Goal: Task Accomplishment & Management: Use online tool/utility

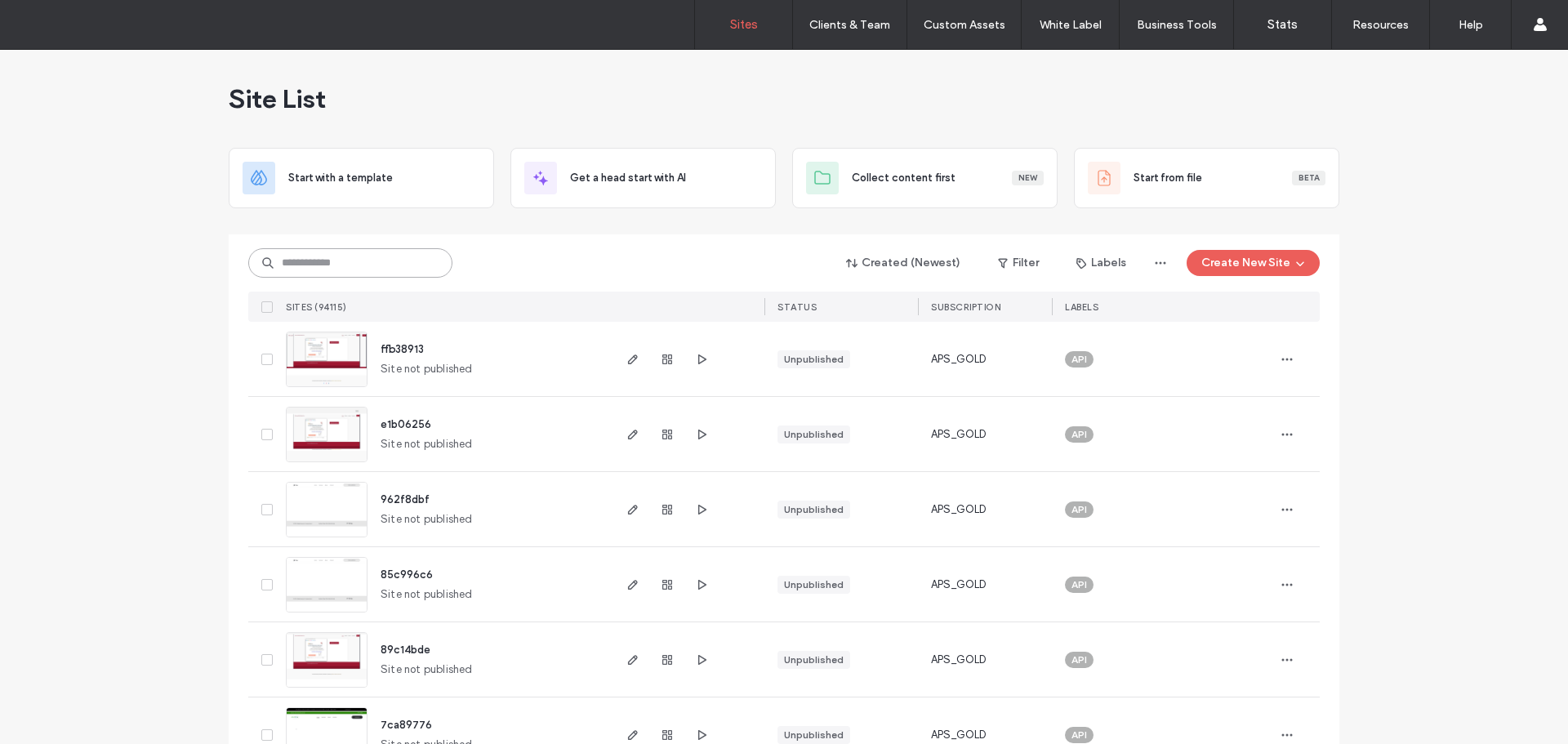
click at [353, 266] on input at bounding box center [350, 263] width 204 height 30
paste input "********"
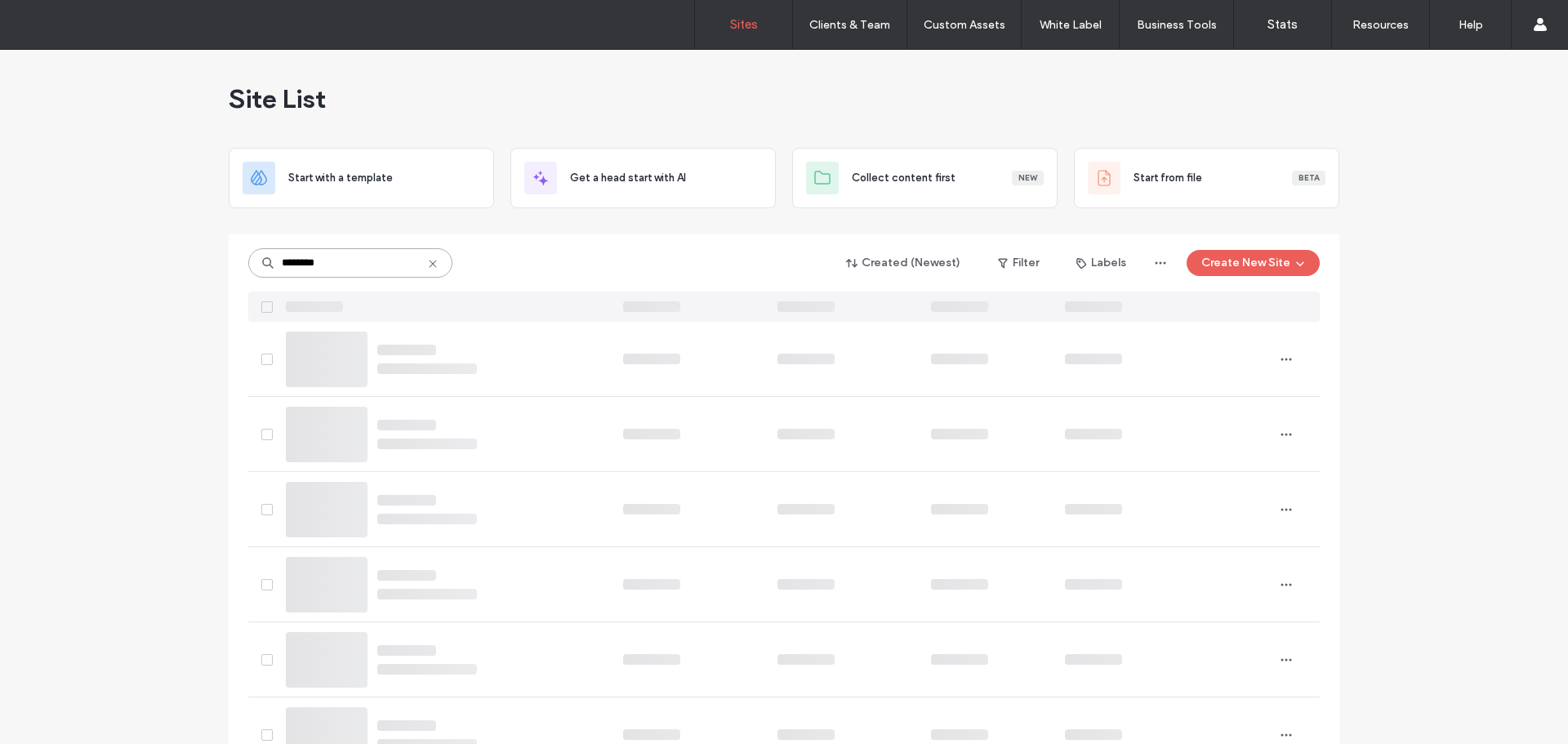
type input "********"
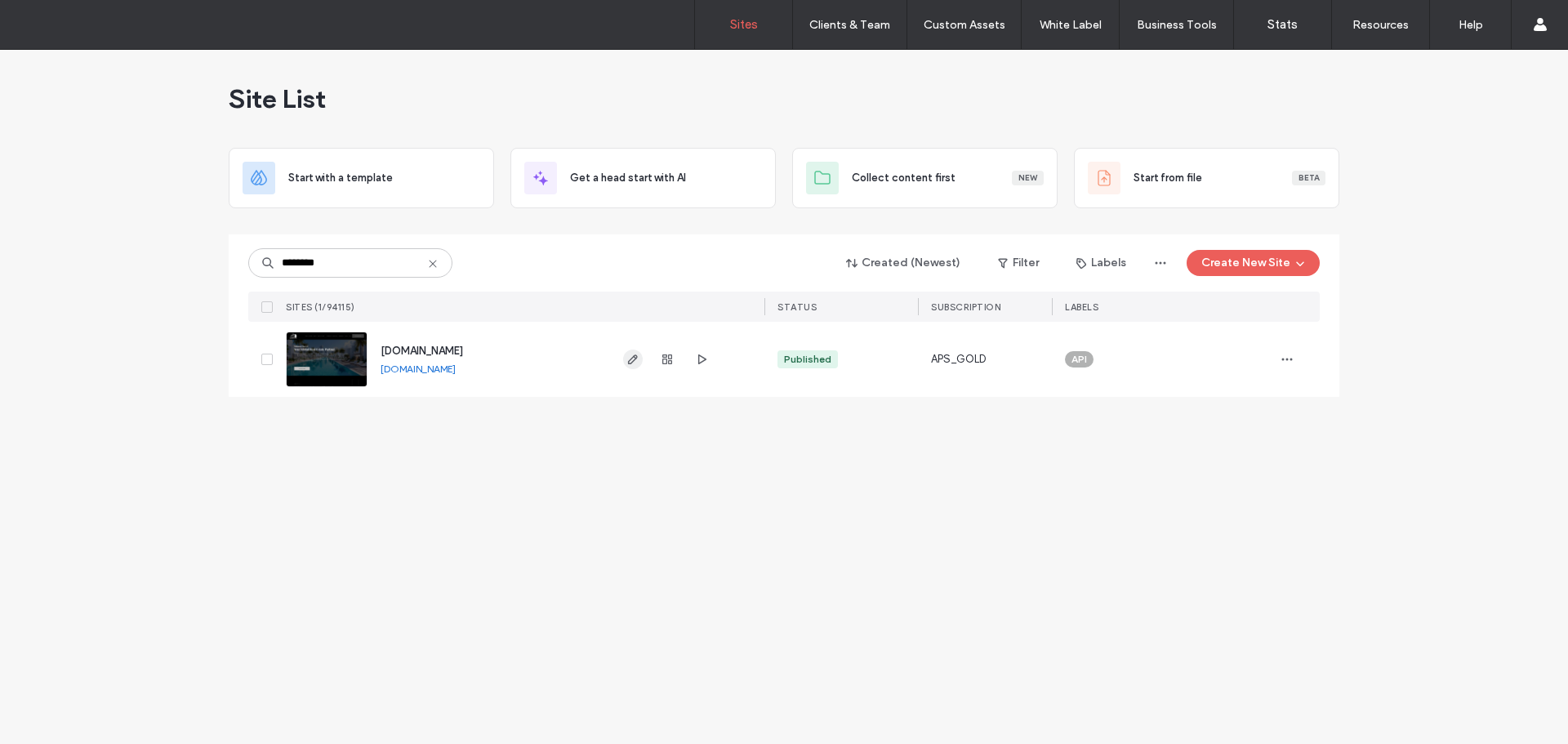
click at [627, 364] on icon "button" at bounding box center [633, 358] width 13 height 13
